Goal: Find contact information: Find contact information

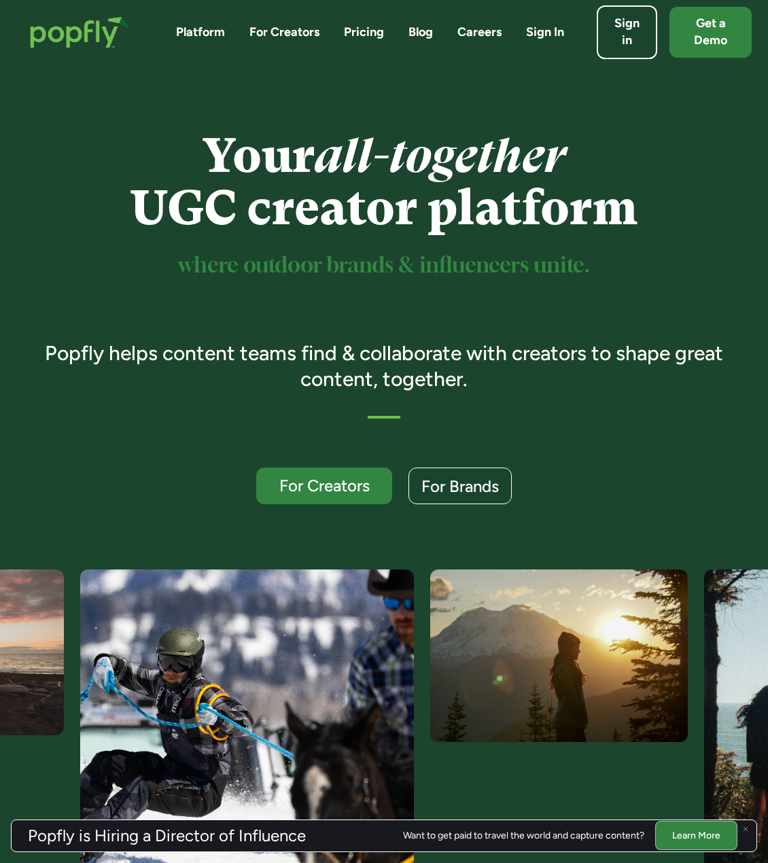
click at [210, 27] on link "Platform" at bounding box center [200, 32] width 49 height 17
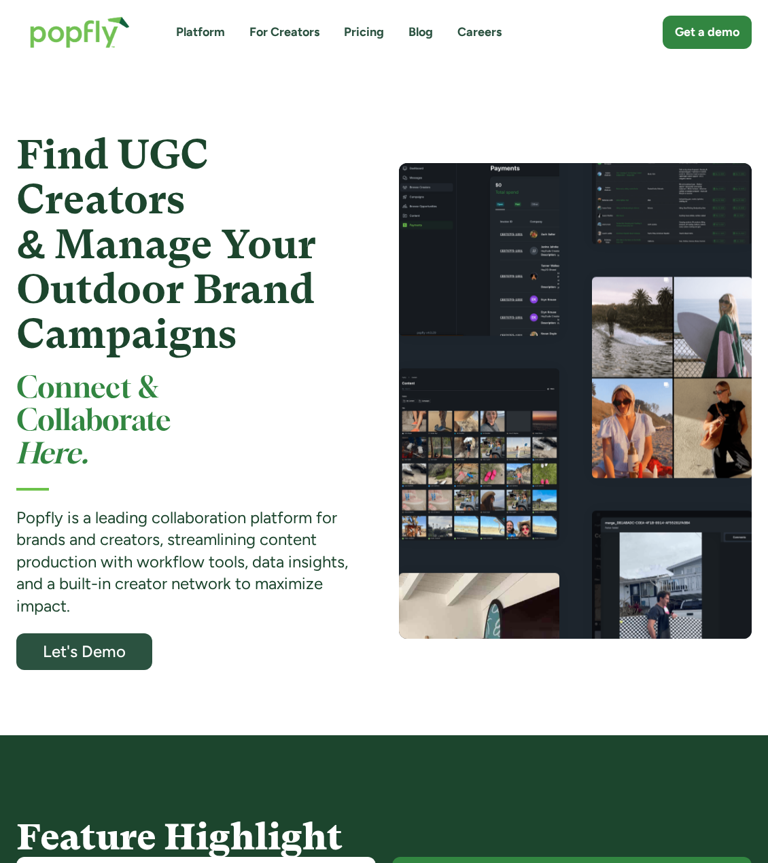
click at [96, 39] on img "home" at bounding box center [79, 32] width 127 height 59
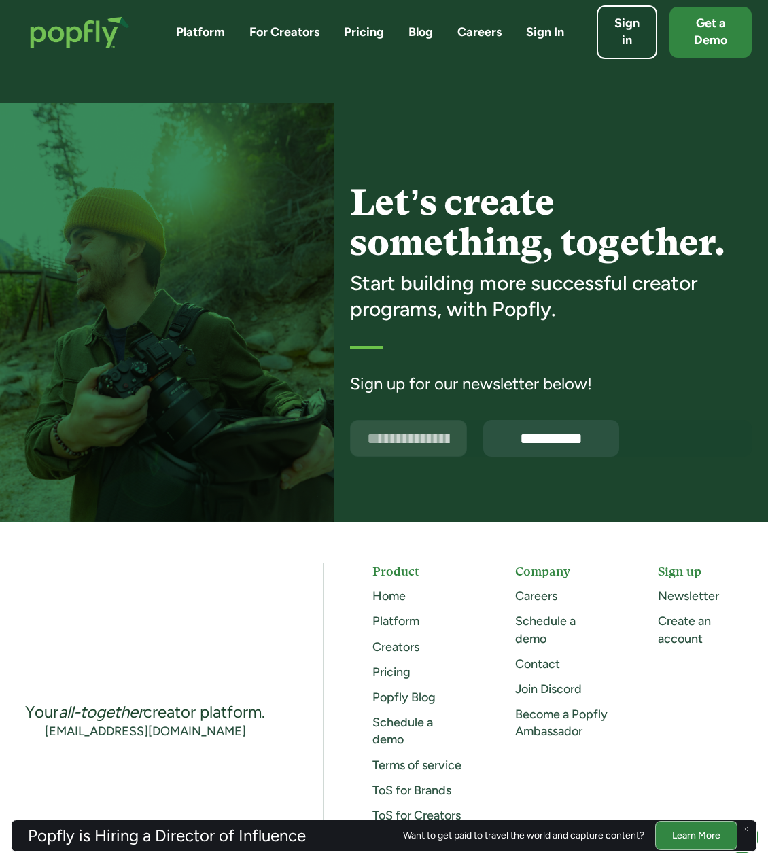
scroll to position [3389, 0]
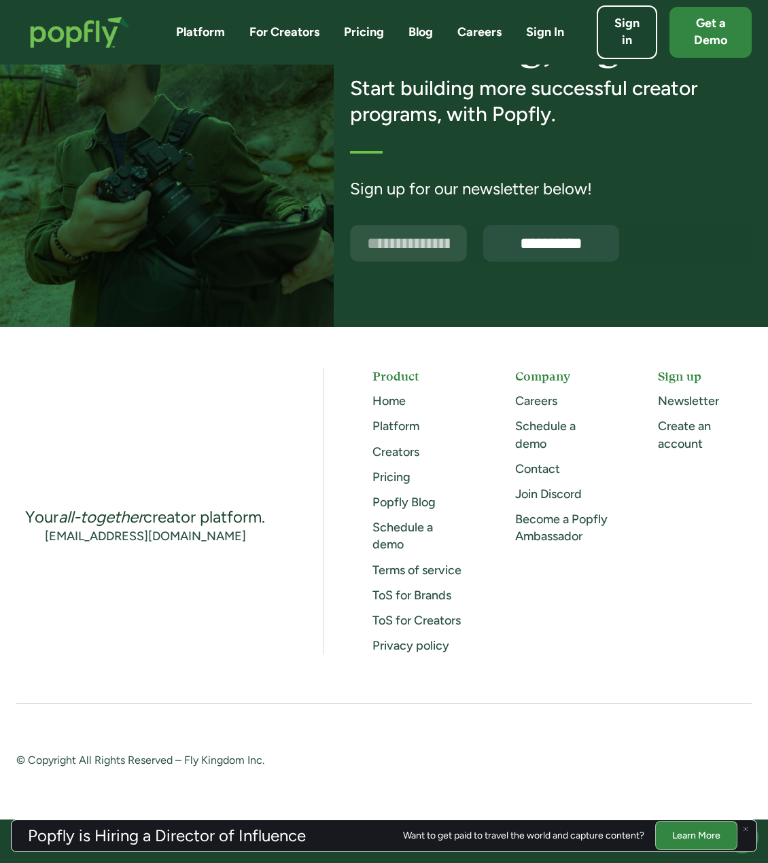
click at [544, 462] on link "Contact" at bounding box center [537, 468] width 45 height 15
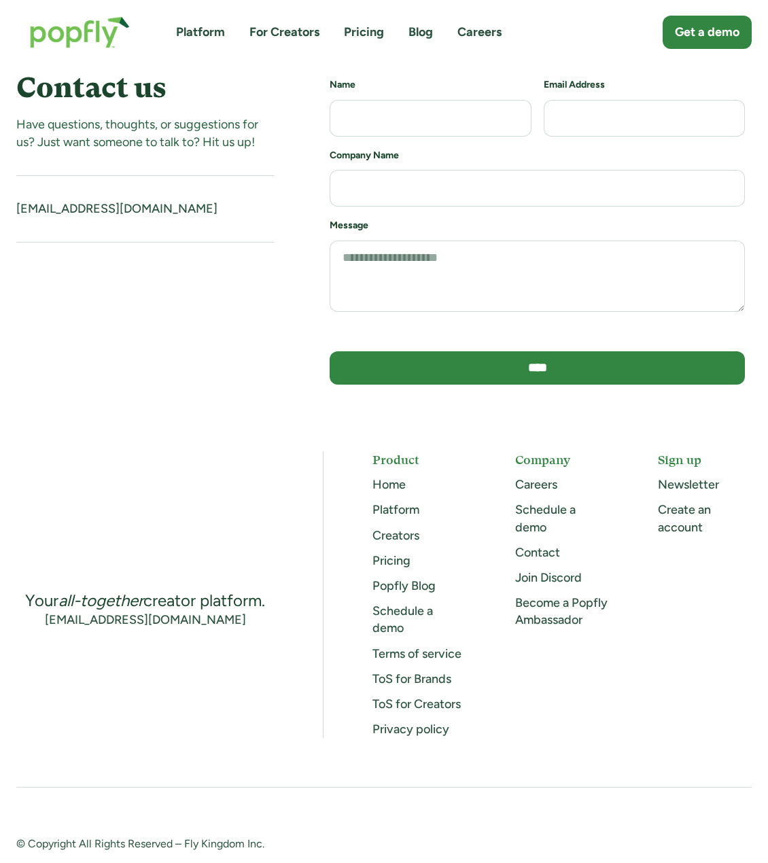
click at [533, 466] on h5 "Company" at bounding box center [562, 459] width 94 height 17
